Goal: Check status: Check status

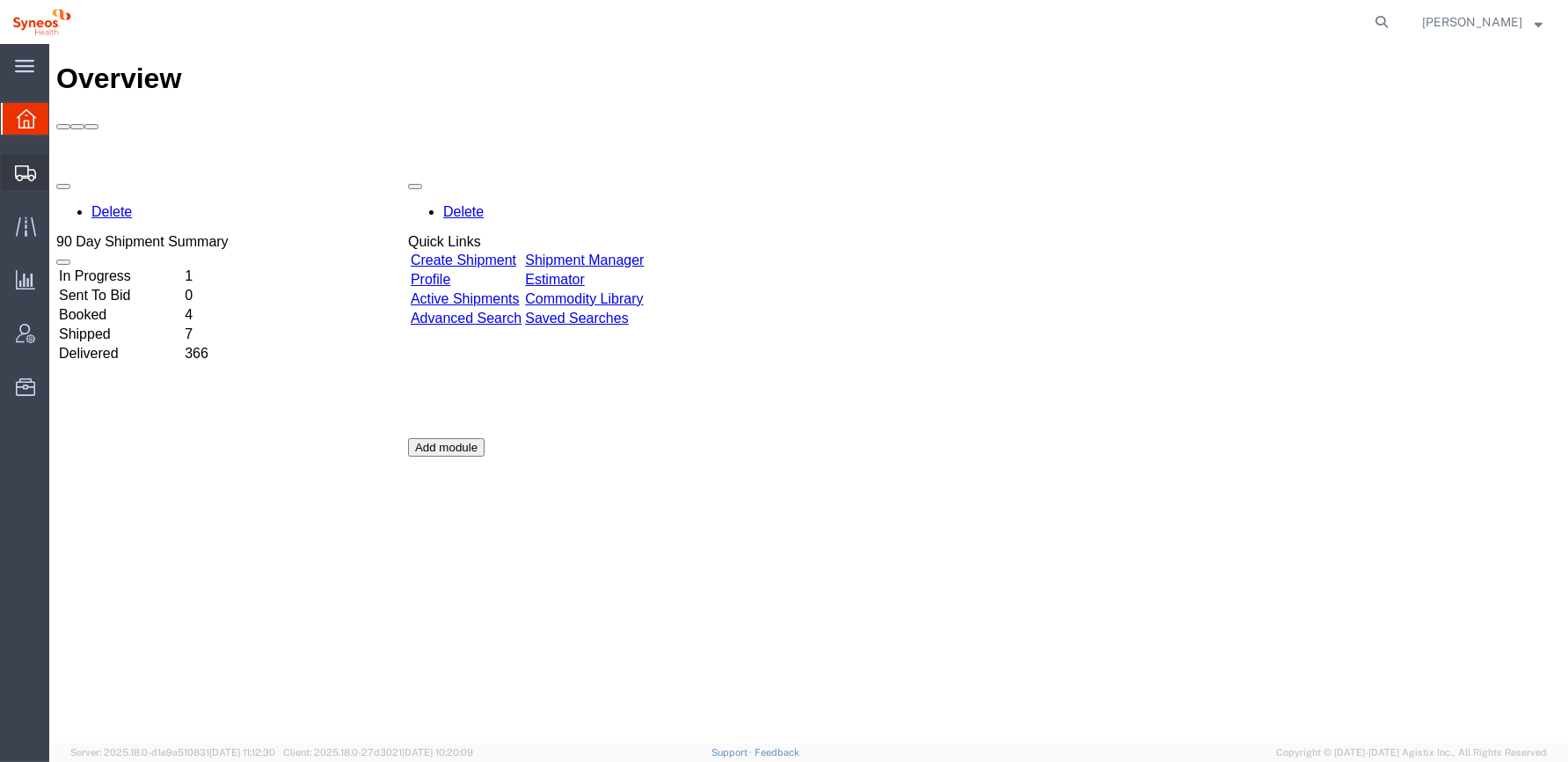
click at [19, 171] on icon at bounding box center [25, 173] width 21 height 16
click at [24, 222] on icon at bounding box center [25, 225] width 20 height 20
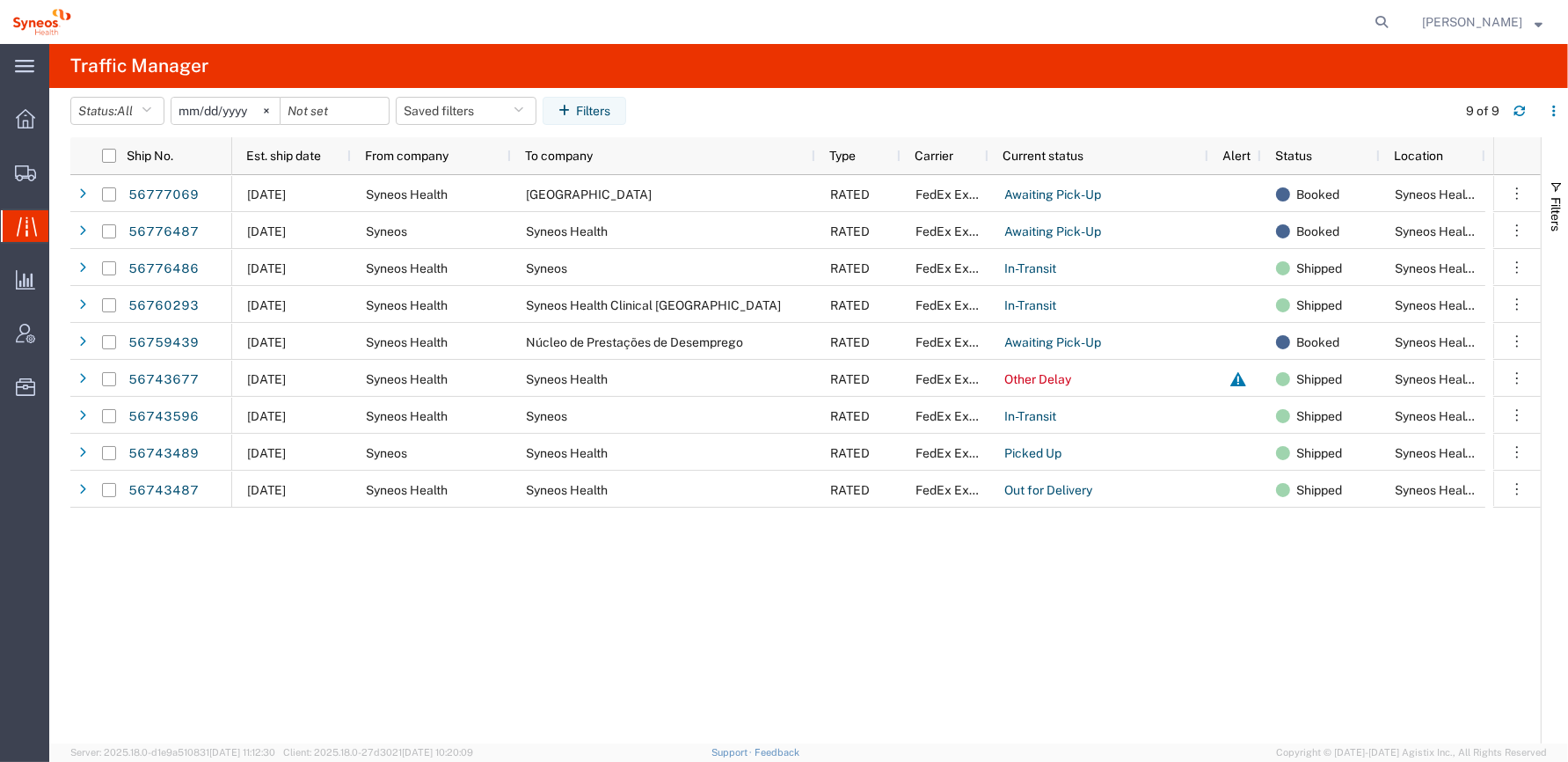
click at [529, 565] on div "[DATE] Syneos Health Hospital Universitario Virgen de la Victoria RATED FedEx E…" at bounding box center [862, 459] width 1261 height 568
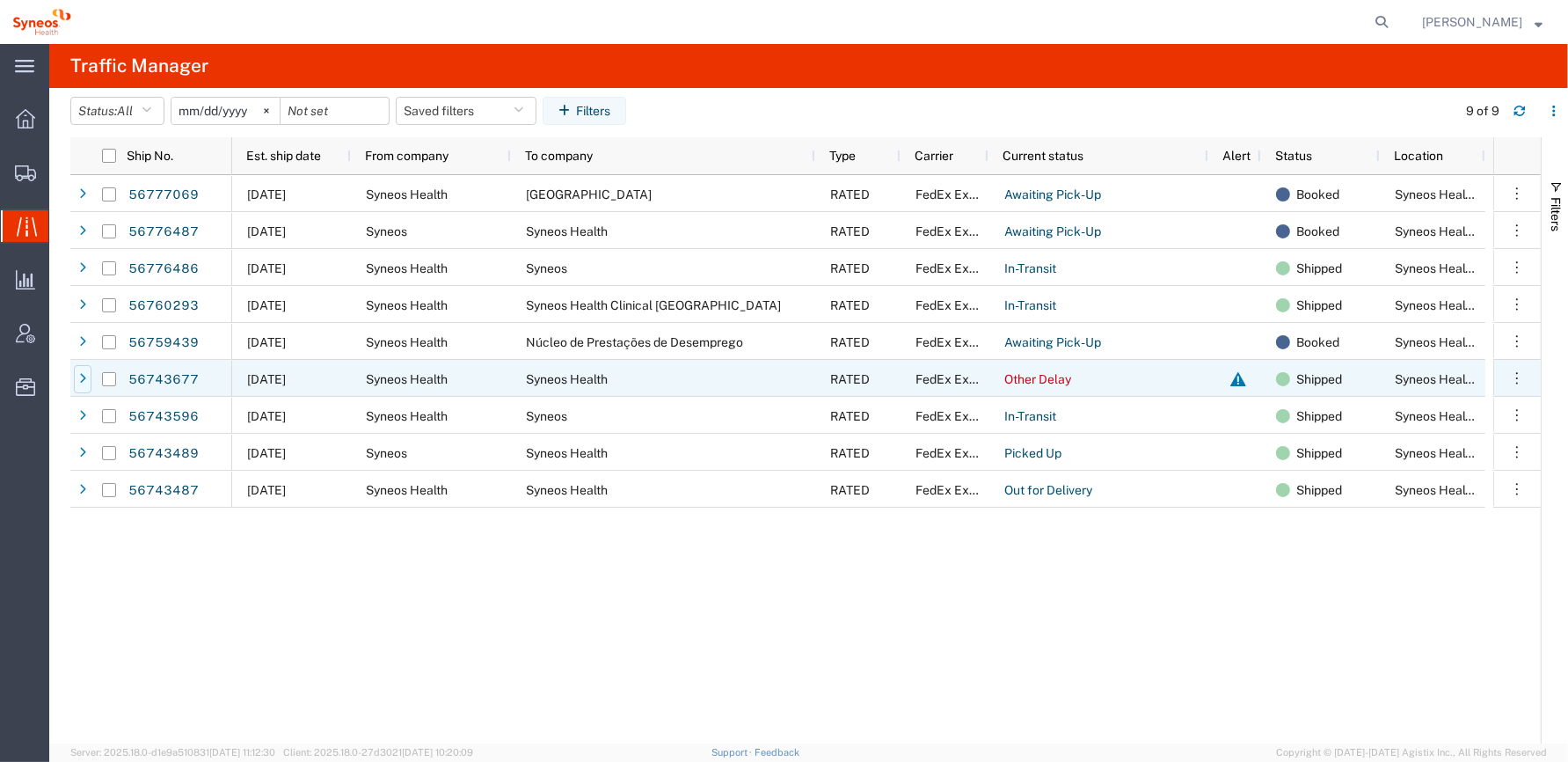
click at [85, 378] on icon at bounding box center [83, 378] width 7 height 12
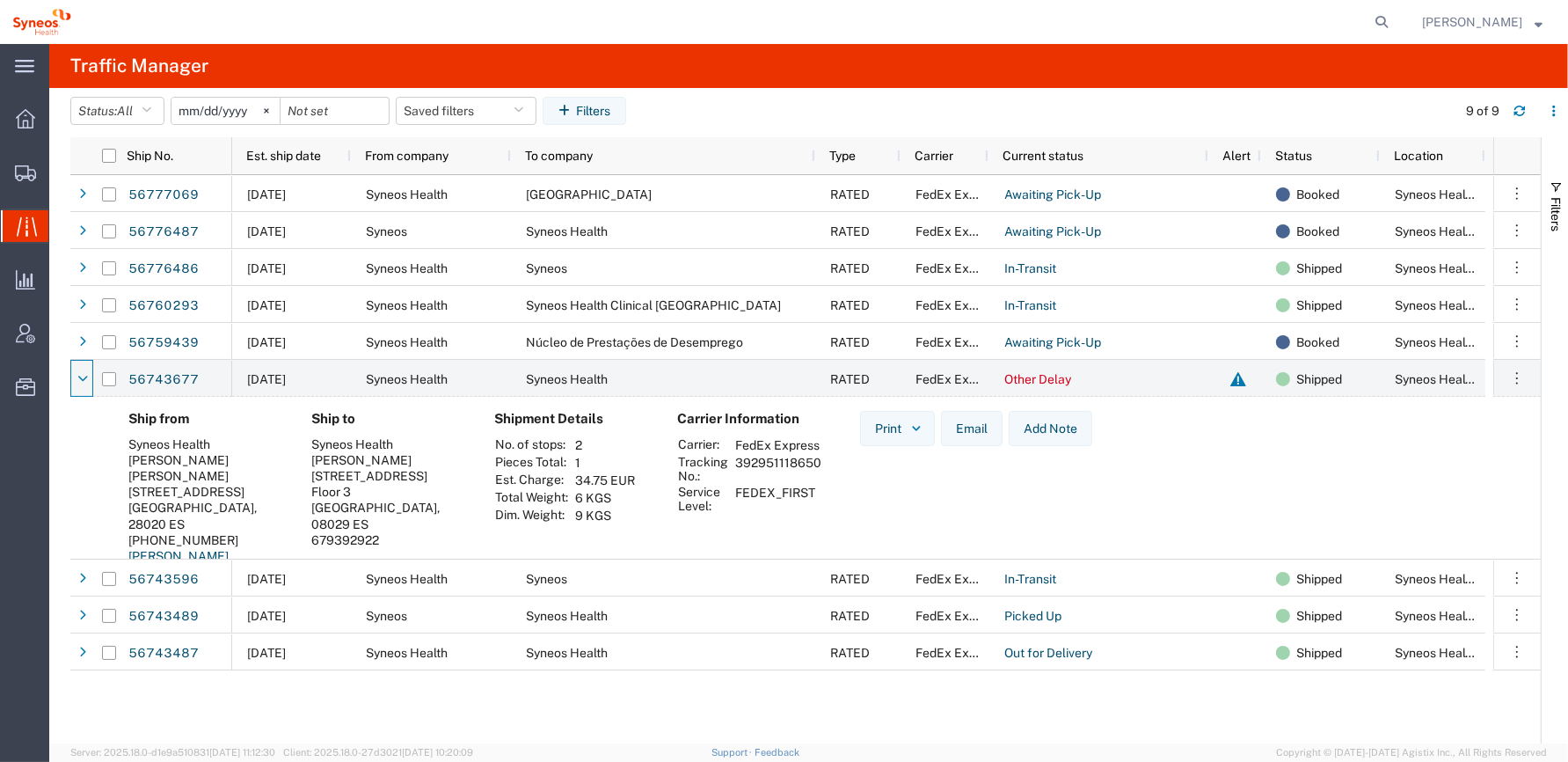
click at [367, 469] on div "[STREET_ADDRESS]" at bounding box center [388, 475] width 155 height 16
click at [1296, 458] on div "Ship from Syneos Health [PERSON_NAME] [PERSON_NAME][STREET_ADDRESS] [PHONE_NUMB…" at bounding box center [820, 520] width 1413 height 218
click at [793, 475] on td "392951118650" at bounding box center [778, 469] width 99 height 30
copy td "392951118650"
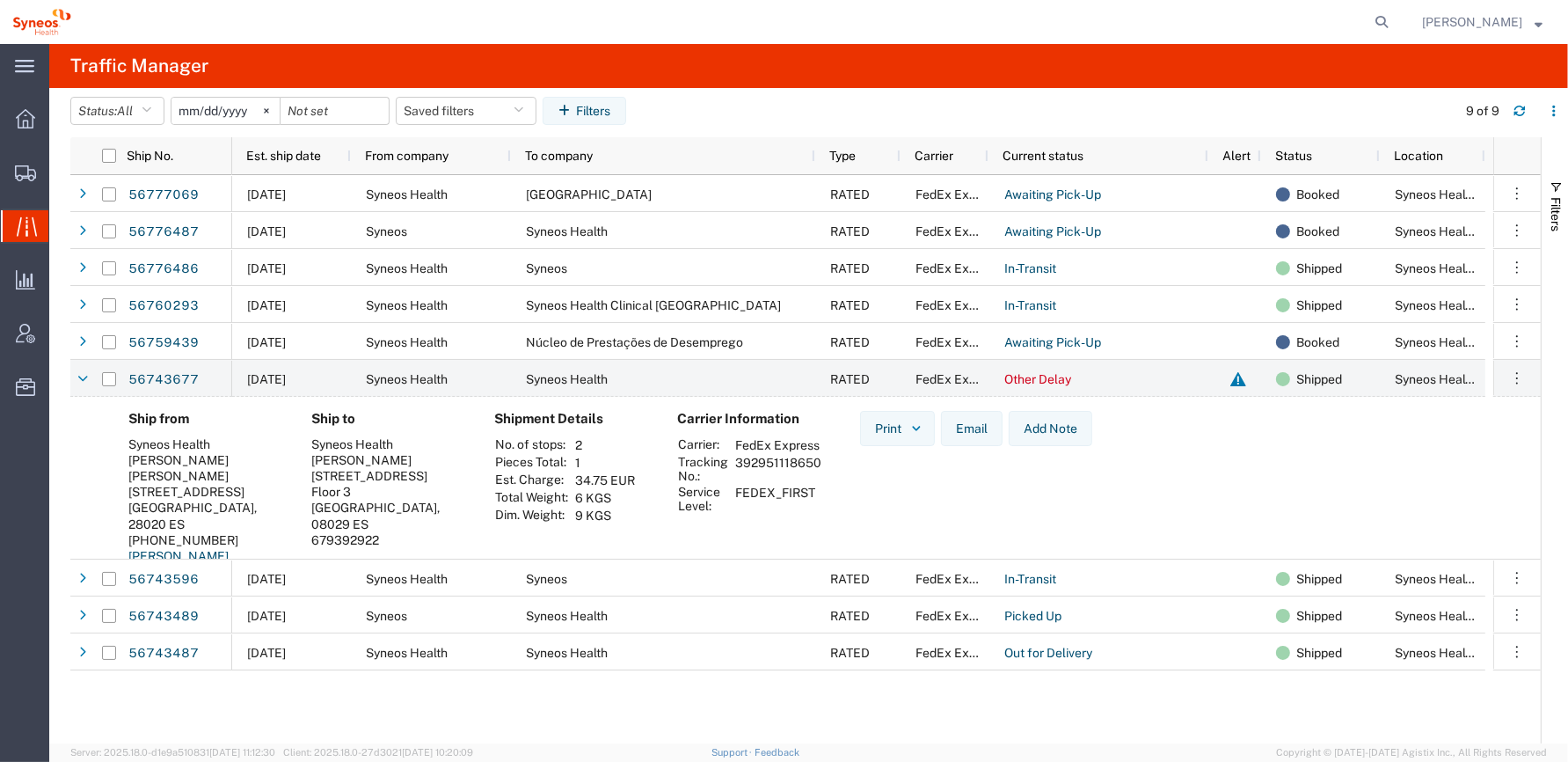
click at [585, 440] on td "2" at bounding box center [604, 444] width 72 height 18
